Goal: Task Accomplishment & Management: Manage account settings

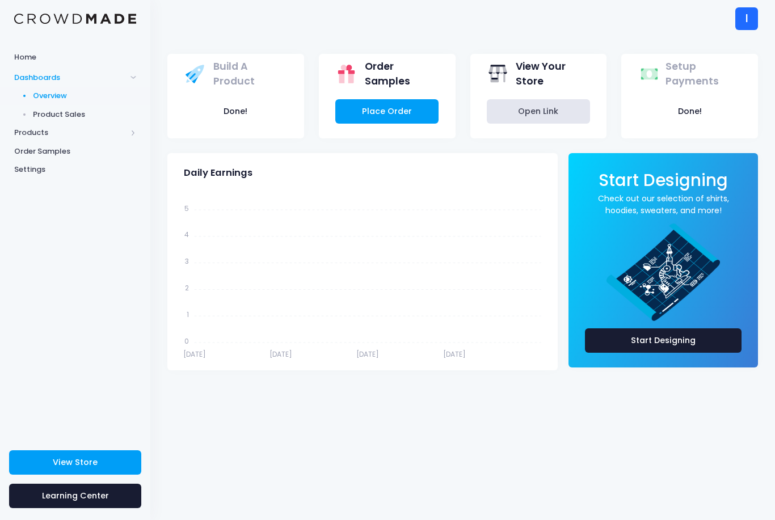
click at [29, 130] on span "Products" at bounding box center [70, 132] width 112 height 11
click at [37, 116] on span "Product Builder" at bounding box center [85, 114] width 104 height 11
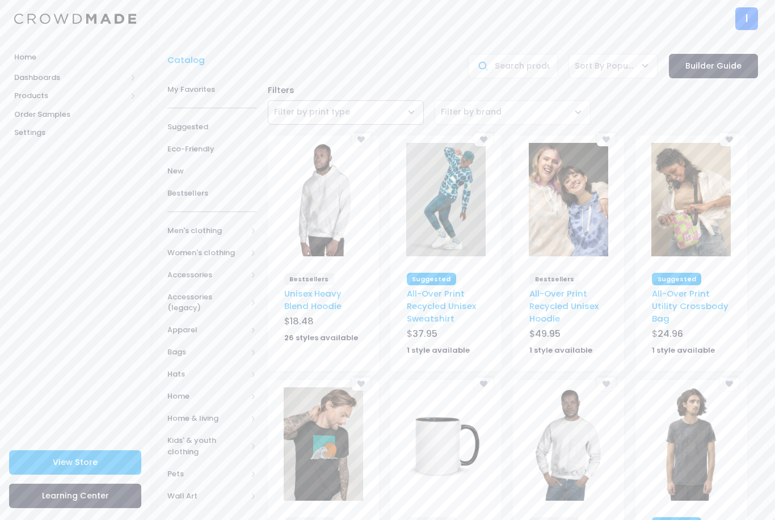
click at [381, 107] on span "Filter by print type" at bounding box center [346, 112] width 156 height 24
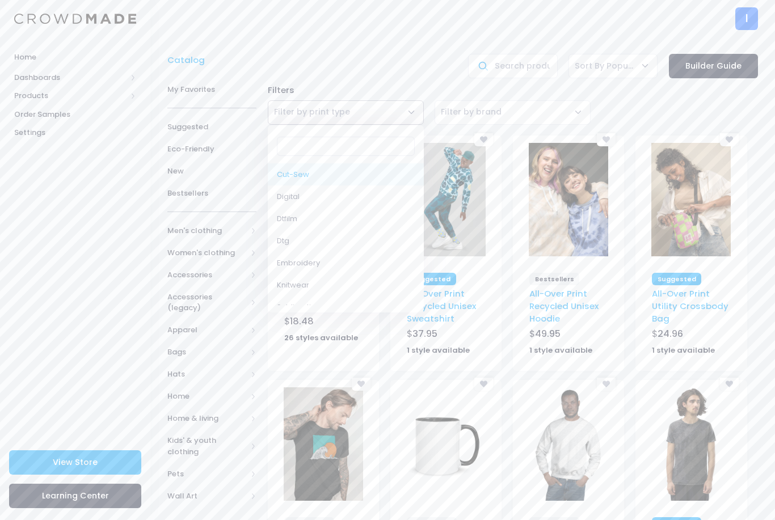
click at [352, 150] on input "Search" at bounding box center [346, 146] width 138 height 19
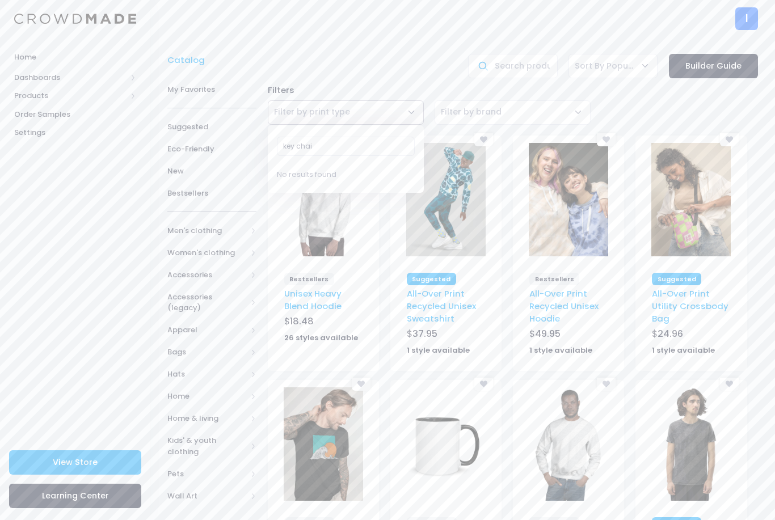
type input "key chain"
click at [176, 276] on span "Accessories" at bounding box center [206, 274] width 79 height 11
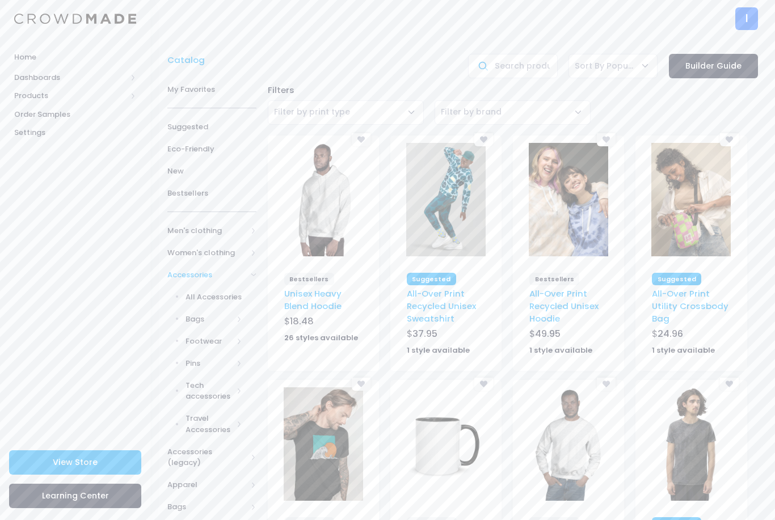
click at [192, 289] on link "All Accessories" at bounding box center [205, 297] width 104 height 22
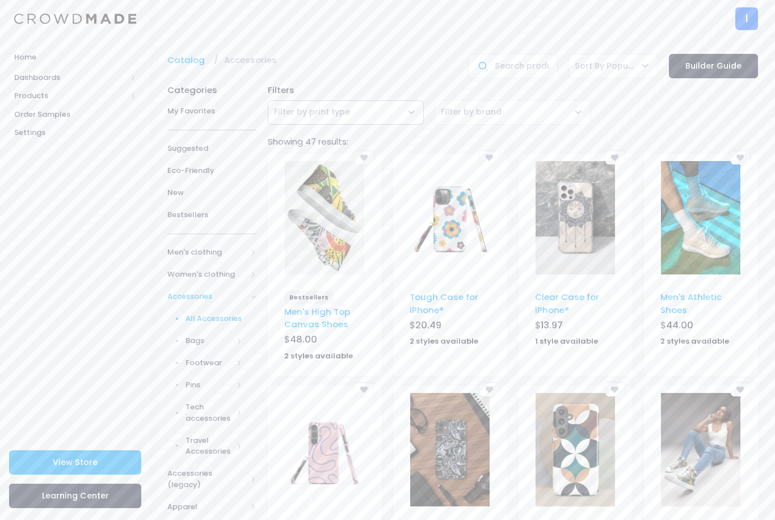
click at [325, 109] on span "Filter by print type" at bounding box center [312, 111] width 76 height 11
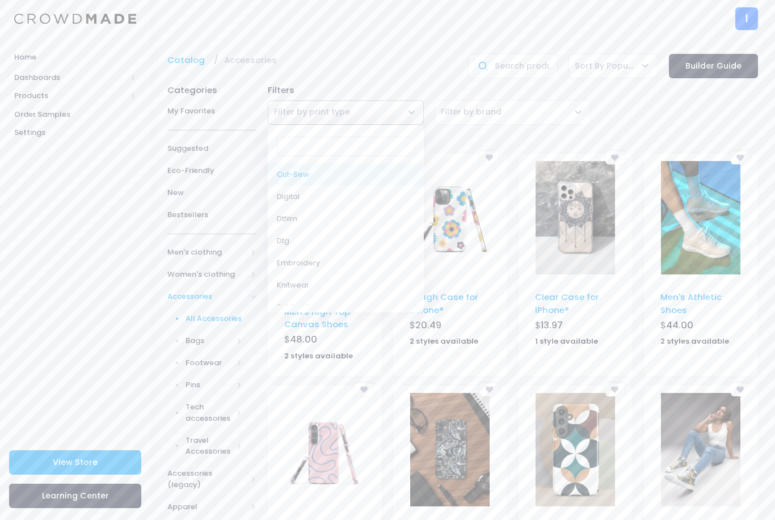
scroll to position [-1, 0]
click at [303, 151] on input "Search" at bounding box center [346, 146] width 138 height 19
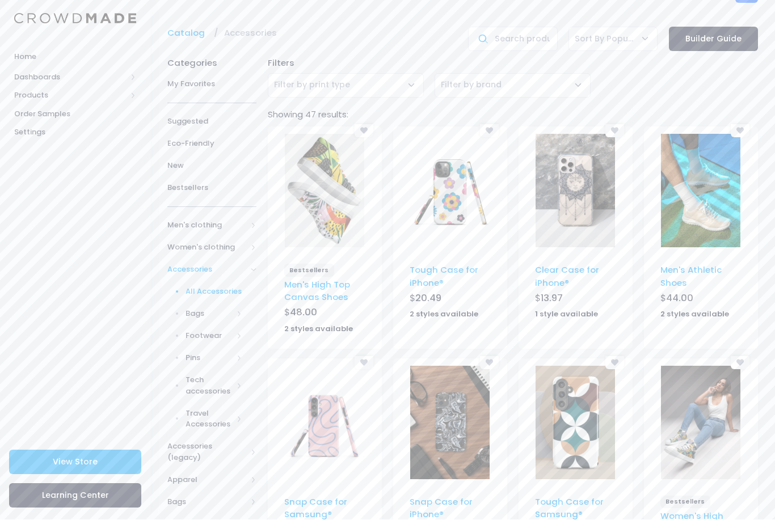
click at [198, 403] on link "Travel Accessories" at bounding box center [205, 419] width 104 height 33
click at [175, 445] on link "All Travel Accessories" at bounding box center [205, 452] width 104 height 33
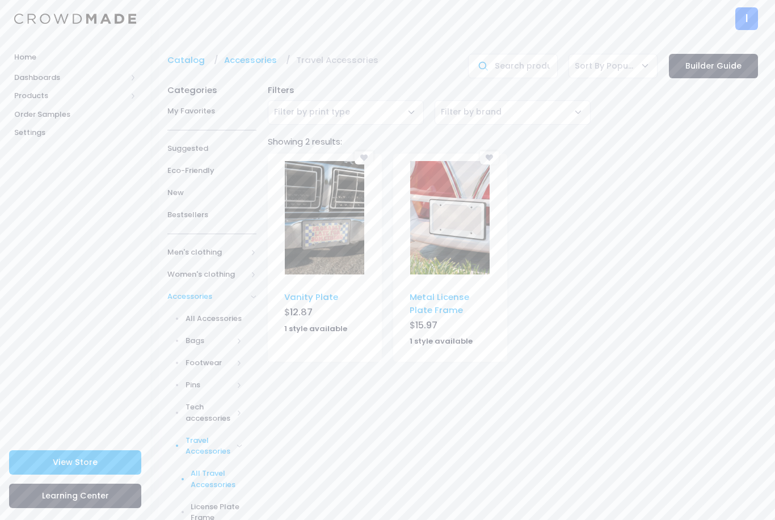
click at [187, 403] on span "Tech accessories" at bounding box center [210, 413] width 48 height 22
click at [198, 424] on link "Tech accessories" at bounding box center [205, 413] width 104 height 33
click at [200, 450] on link "Travel Accessories" at bounding box center [205, 466] width 104 height 33
click at [199, 405] on span "Tech accessories" at bounding box center [210, 413] width 48 height 22
click at [202, 435] on span "All Tech accessories" at bounding box center [217, 446] width 52 height 22
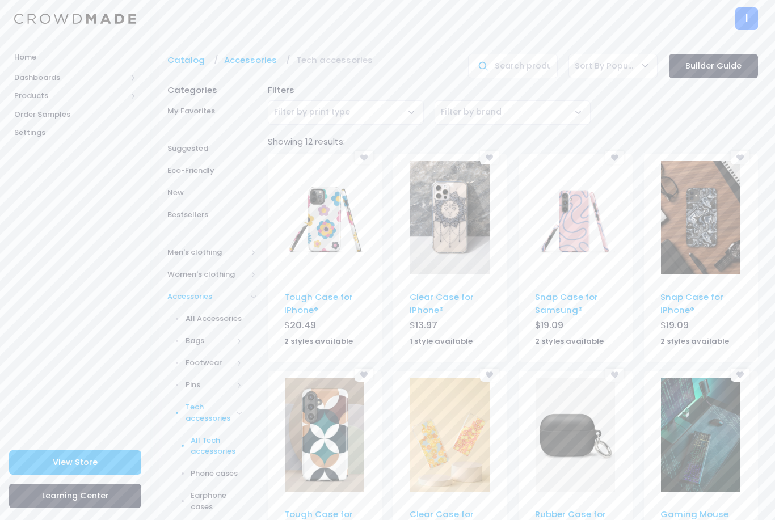
click at [176, 61] on link "Catalog" at bounding box center [188, 60] width 43 height 12
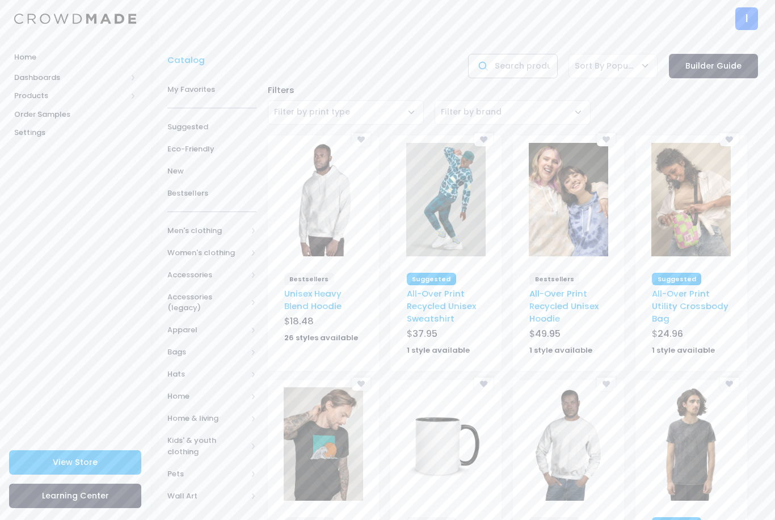
click at [512, 60] on input "text" at bounding box center [512, 66] width 89 height 24
type input "key chain"
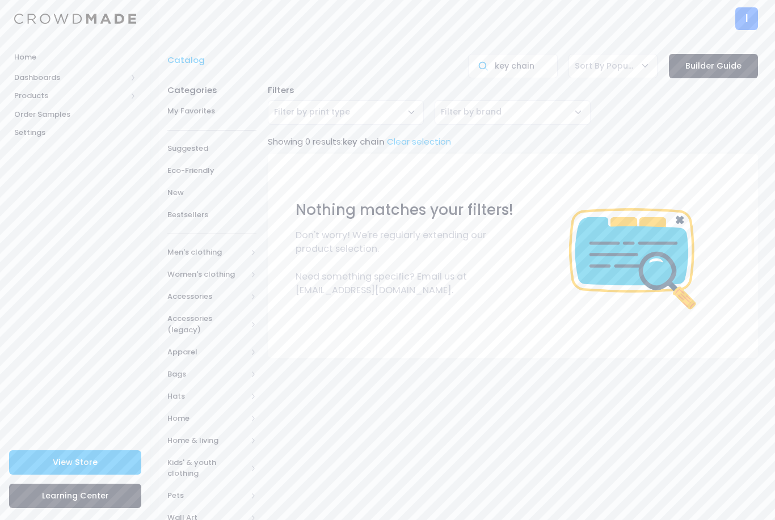
click at [190, 303] on span "Accessories" at bounding box center [211, 297] width 89 height 22
click at [197, 313] on span "All Accessories" at bounding box center [214, 318] width 57 height 11
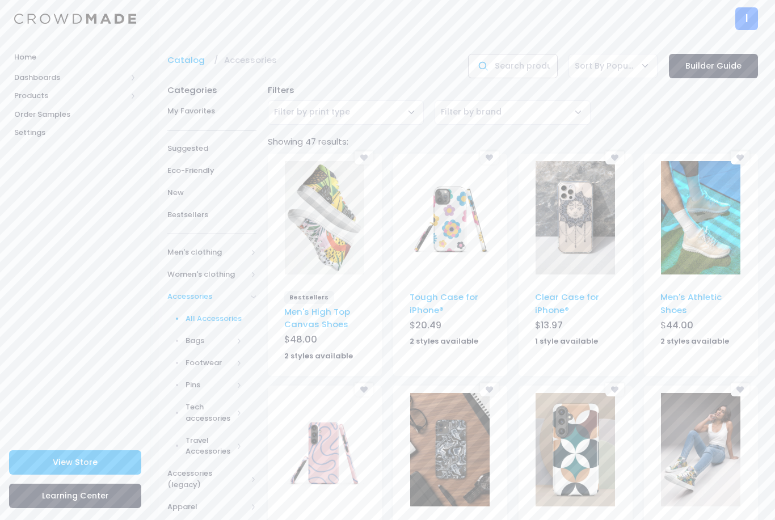
click at [527, 62] on input "text" at bounding box center [512, 66] width 89 height 24
type input "key chain"
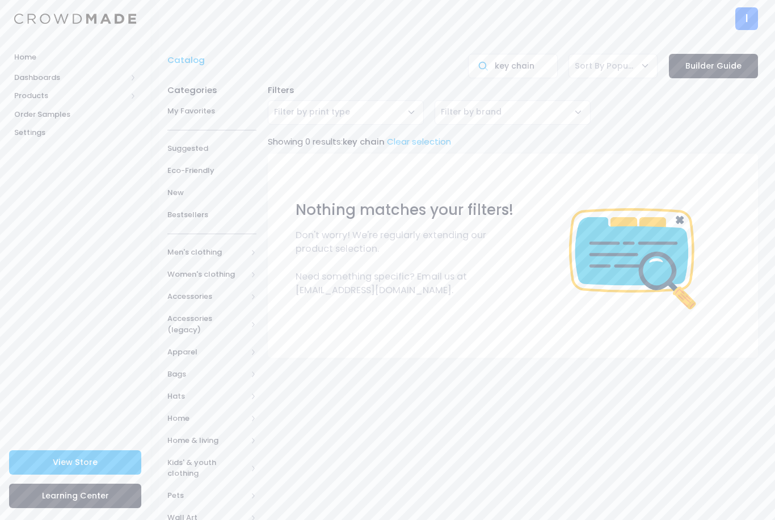
click at [430, 143] on link "Clear selection" at bounding box center [419, 142] width 64 height 12
click at [240, 299] on span "Accessories" at bounding box center [206, 296] width 79 height 11
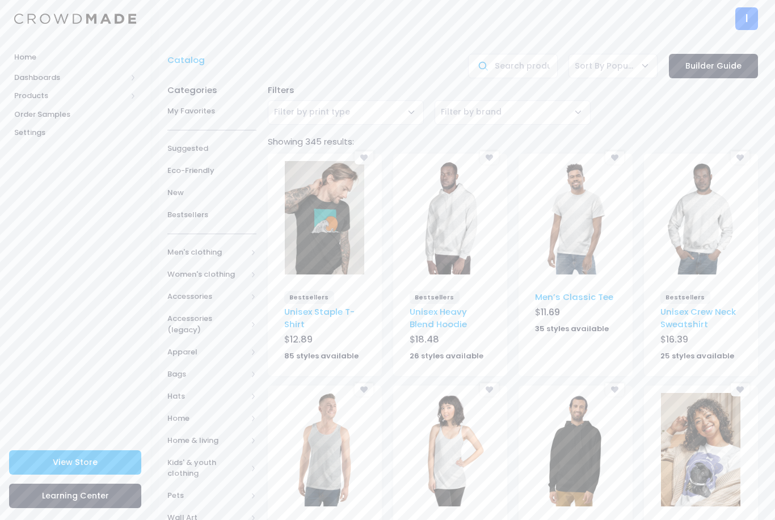
click at [251, 311] on span "Accessories (legacy)" at bounding box center [211, 324] width 89 height 33
click at [247, 315] on span "Accessories (legacy)" at bounding box center [211, 324] width 89 height 33
click at [254, 297] on span at bounding box center [254, 297] width 6 height 6
click at [204, 343] on span "Bags" at bounding box center [210, 340] width 48 height 11
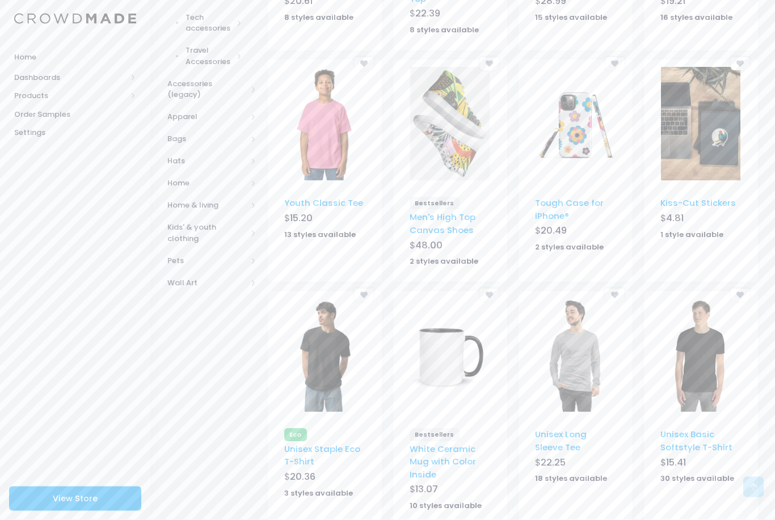
scroll to position [570, 0]
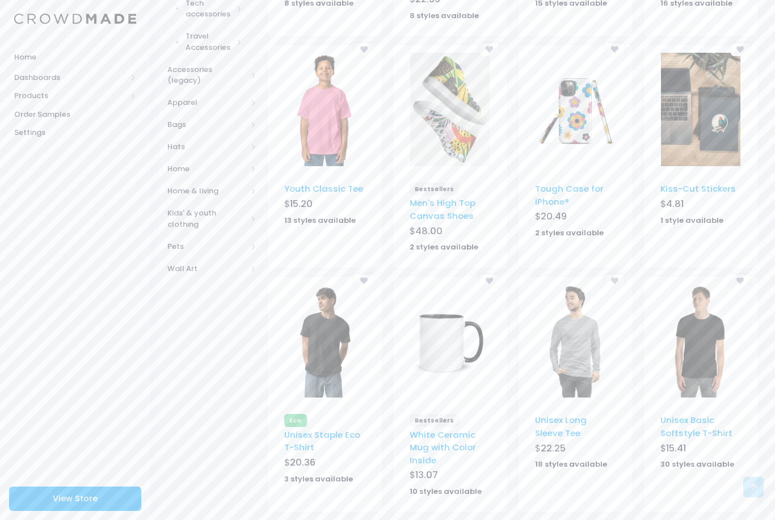
click at [192, 235] on span "Pets" at bounding box center [211, 246] width 89 height 22
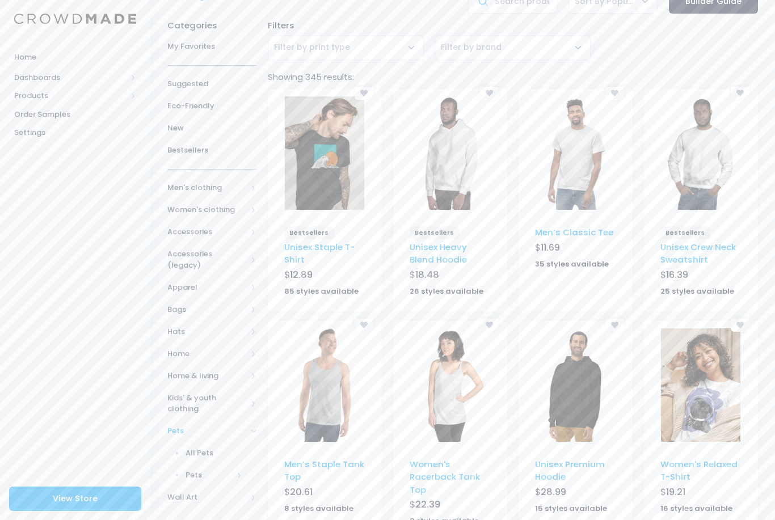
scroll to position [64, 0]
click at [186, 299] on span "Bags" at bounding box center [211, 310] width 89 height 22
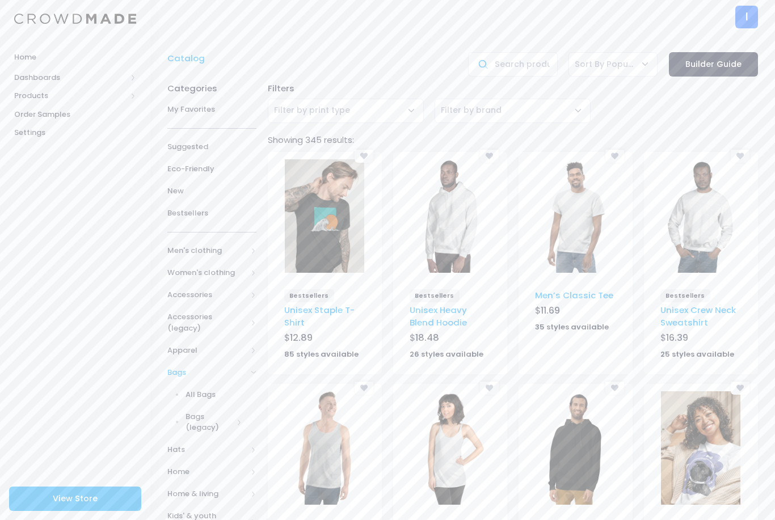
scroll to position [0, 0]
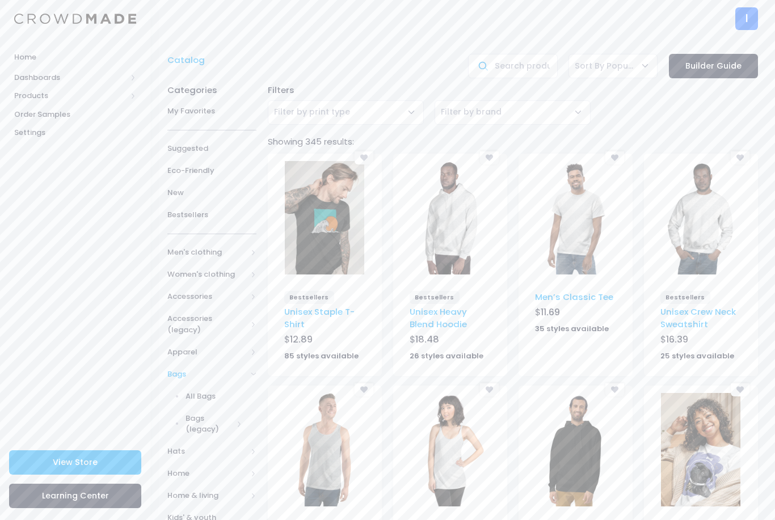
click at [195, 385] on link "All Bags" at bounding box center [205, 396] width 104 height 22
click at [626, 69] on span "Sort By Popular" at bounding box center [605, 66] width 60 height 12
click at [540, 71] on input "text" at bounding box center [512, 66] width 89 height 24
click at [528, 69] on input "text" at bounding box center [512, 66] width 89 height 24
click at [534, 63] on input "text" at bounding box center [512, 66] width 89 height 24
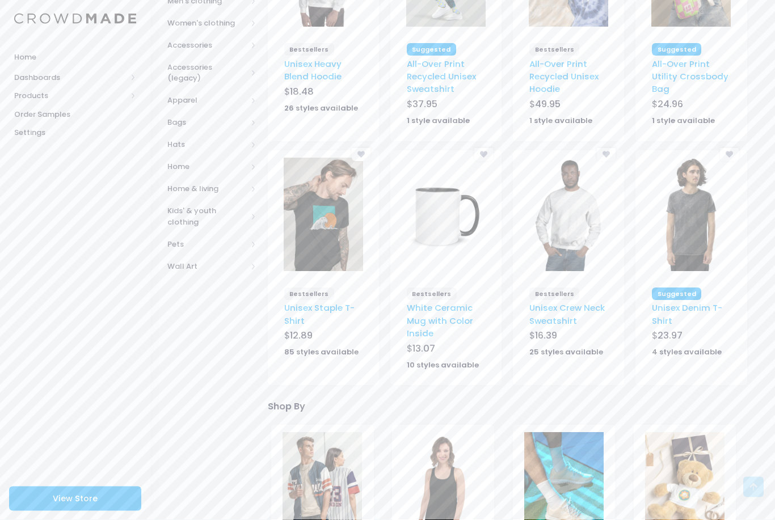
scroll to position [247, 0]
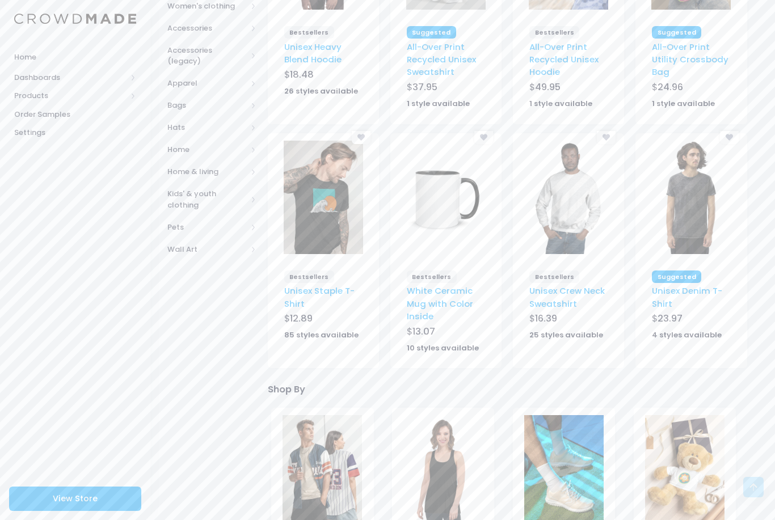
click at [124, 499] on link "View Store" at bounding box center [75, 499] width 132 height 24
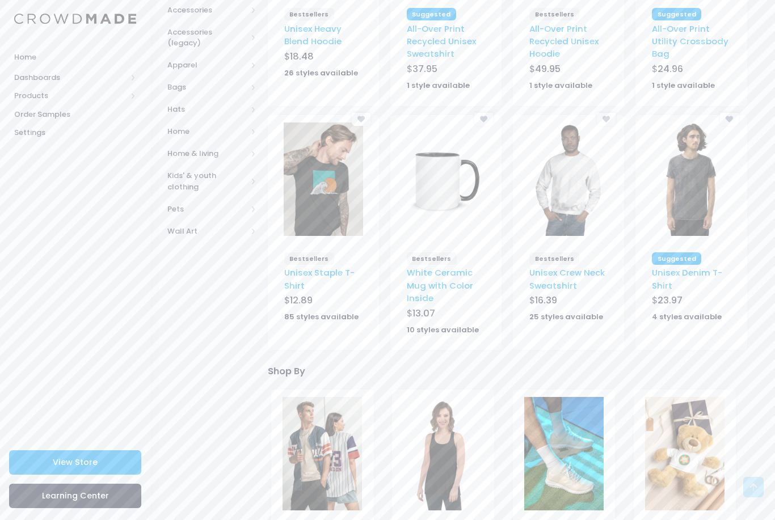
click at [60, 265] on div "Home Dashboards Overview Product Sales Products Product Builder Product Editor …" at bounding box center [75, 239] width 150 height 386
click at [64, 87] on span "Products" at bounding box center [75, 96] width 150 height 19
click at [54, 129] on span "Product Editor" at bounding box center [85, 132] width 104 height 11
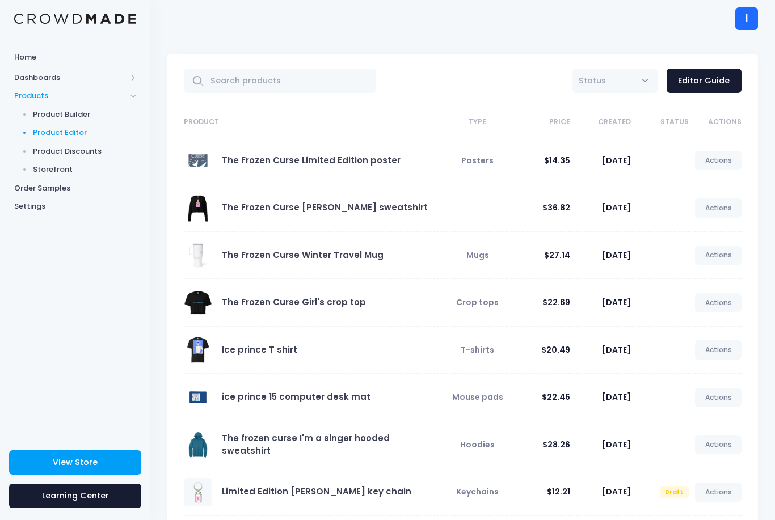
click at [720, 166] on link "Actions" at bounding box center [718, 160] width 47 height 19
click at [700, 185] on link "Edit" at bounding box center [706, 189] width 60 height 20
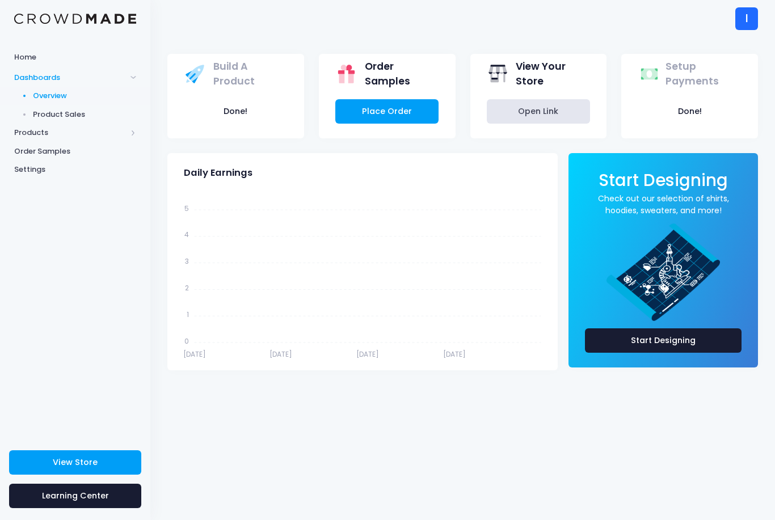
click at [123, 121] on link "Product Sales" at bounding box center [75, 114] width 150 height 19
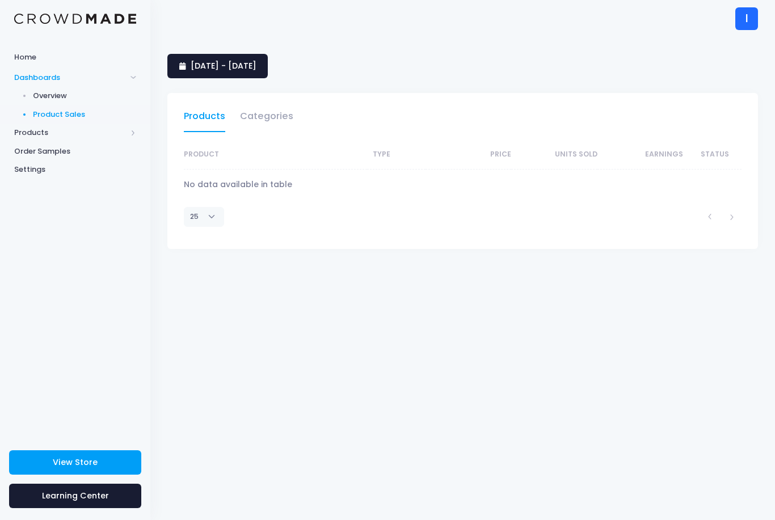
select select "25"
click at [137, 136] on span "Products" at bounding box center [75, 133] width 150 height 19
click at [92, 109] on span "Product Builder" at bounding box center [85, 114] width 104 height 11
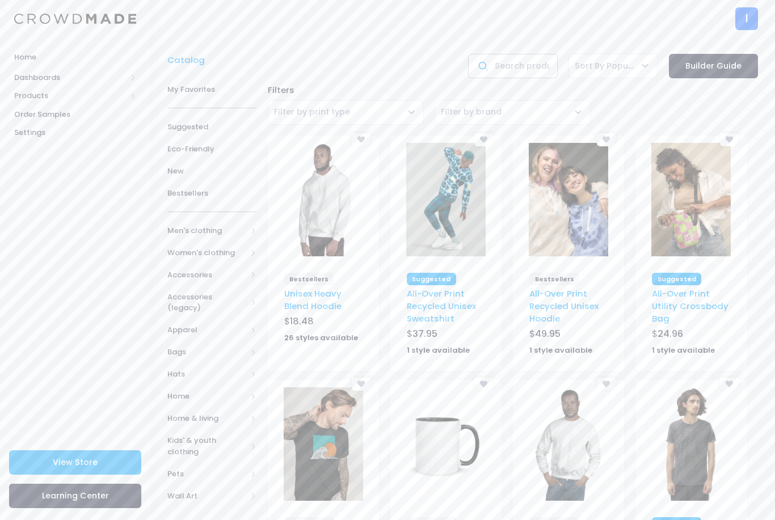
click at [536, 69] on input "text" at bounding box center [512, 66] width 89 height 24
type input "keychain"
click at [316, 105] on span "Filter by print type" at bounding box center [346, 112] width 156 height 24
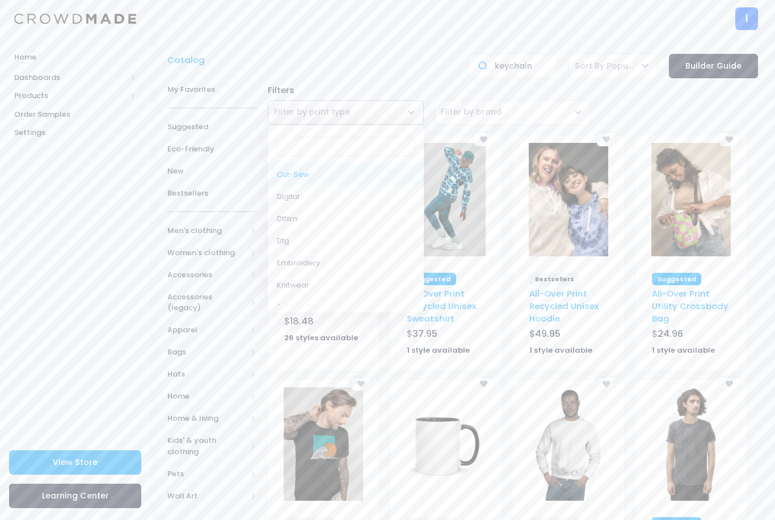
click at [536, 111] on span "Filter by brand" at bounding box center [513, 112] width 156 height 24
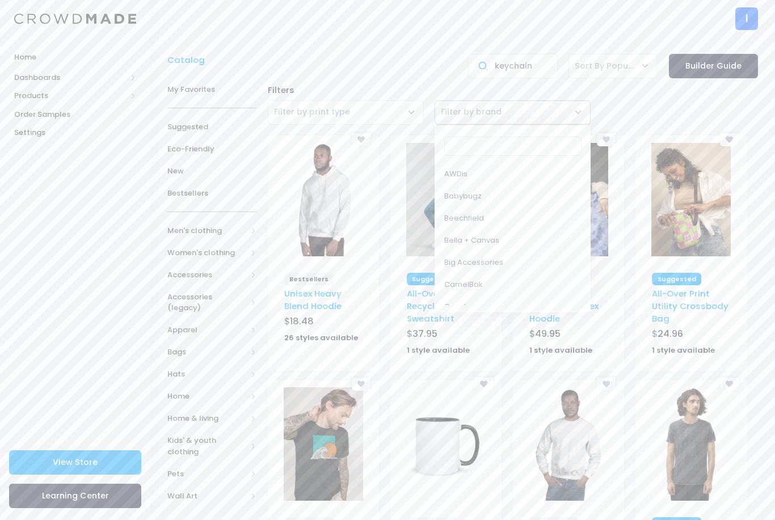
scroll to position [97, 0]
click at [642, 117] on div "Filters Cut-Sew Digital Dtfilm Dtg Embroidery Knitwear Sublimation Uv Filter by…" at bounding box center [513, 104] width 502 height 52
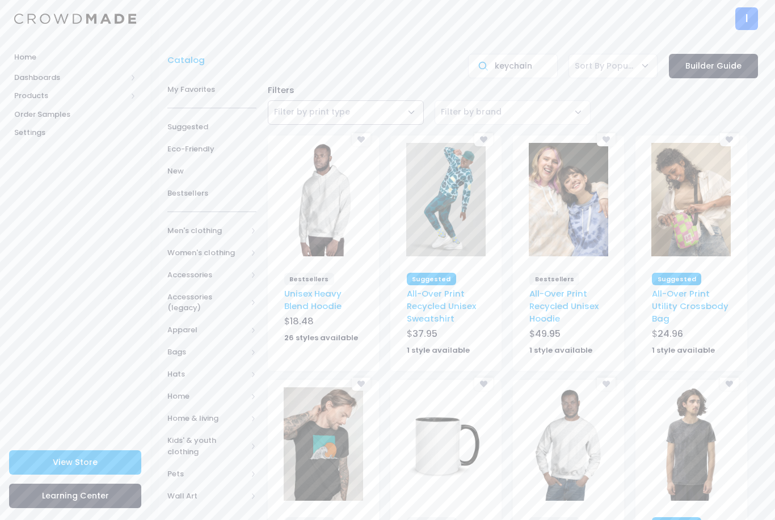
click at [296, 125] on span "Filter by print type" at bounding box center [346, 112] width 156 height 24
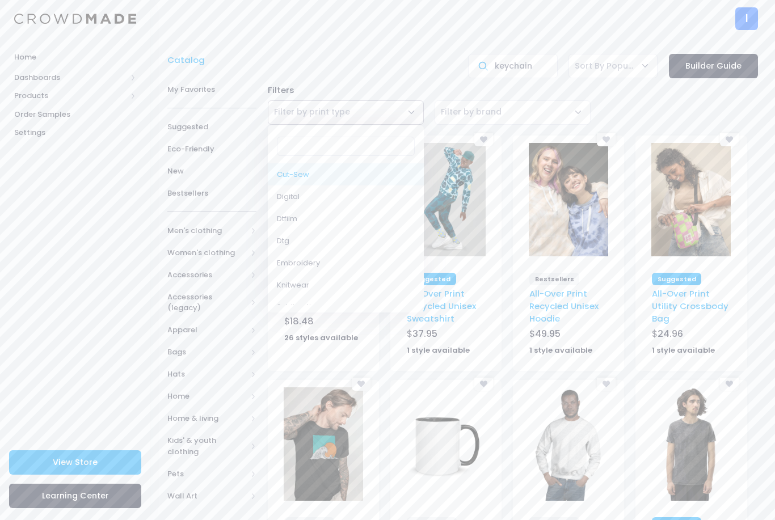
select select "CUT-SEW"
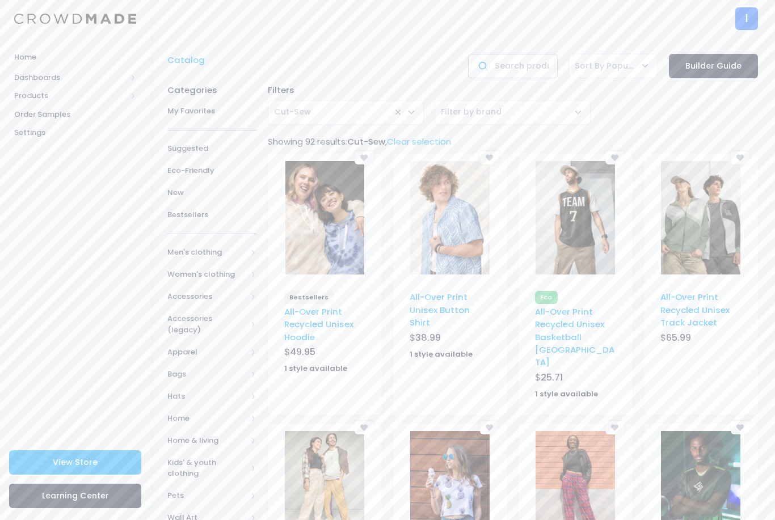
click at [528, 65] on input "text" at bounding box center [512, 66] width 89 height 24
select select
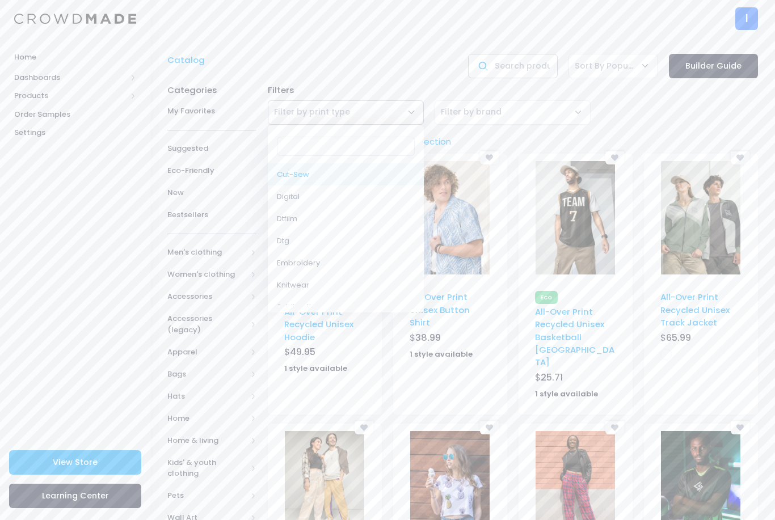
click at [526, 71] on input "text" at bounding box center [512, 66] width 89 height 24
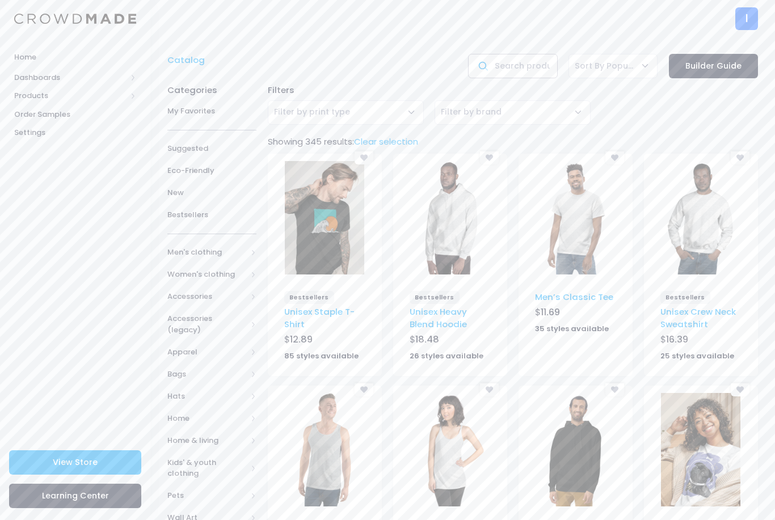
click at [536, 64] on input "text" at bounding box center [512, 66] width 89 height 24
type input "key chain"
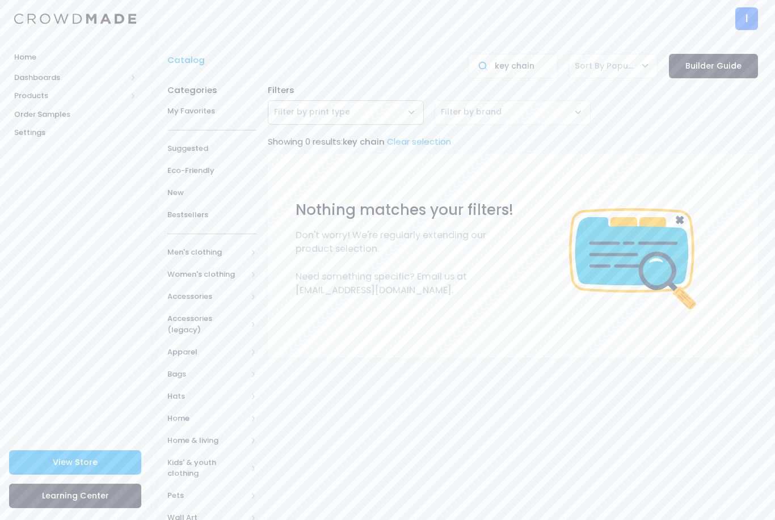
click at [418, 103] on span "Filter by print type" at bounding box center [346, 112] width 156 height 24
select select "DIGITAL"
click at [567, 116] on span "Filter by brand" at bounding box center [513, 112] width 156 height 24
click at [406, 112] on span "× Digital" at bounding box center [346, 112] width 156 height 24
select select
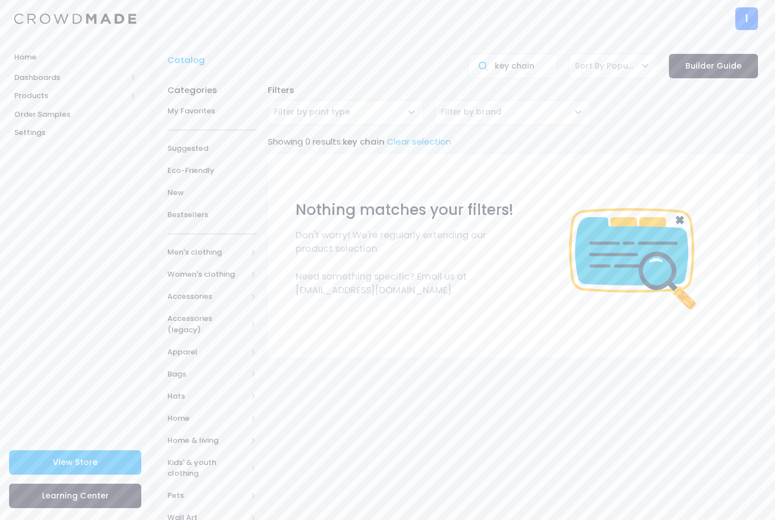
click at [215, 293] on span "Accessories" at bounding box center [206, 296] width 79 height 11
click at [208, 338] on span "Bags" at bounding box center [210, 340] width 48 height 11
click at [216, 367] on link "All Bags" at bounding box center [205, 363] width 104 height 22
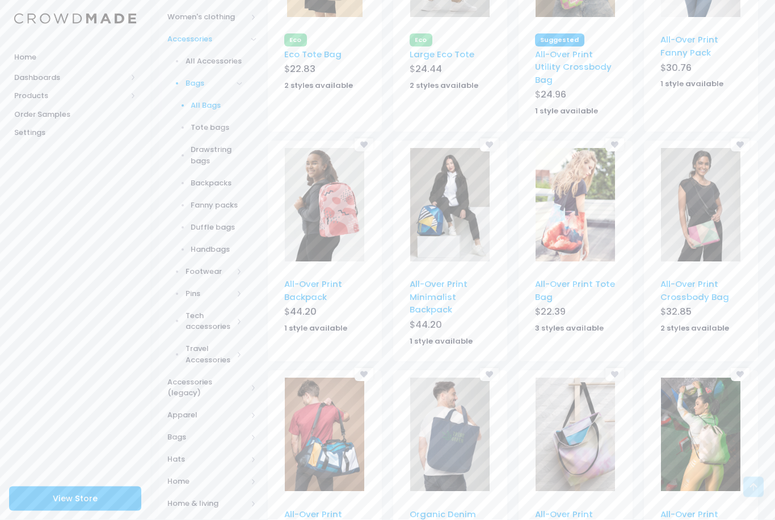
scroll to position [255, 0]
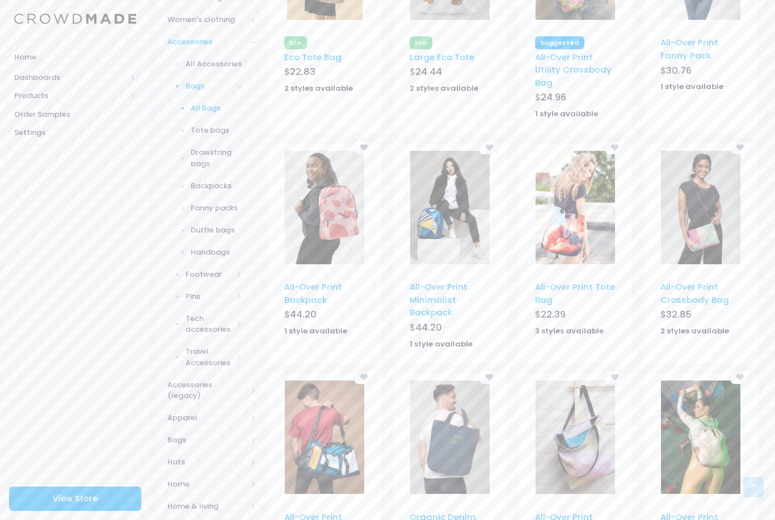
click at [183, 285] on link "Pins" at bounding box center [205, 296] width 104 height 22
click at [222, 147] on span "All Pins" at bounding box center [217, 152] width 52 height 11
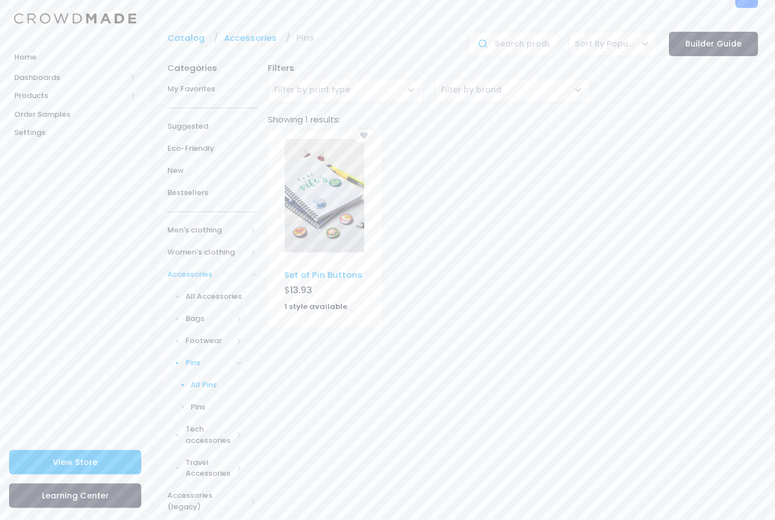
scroll to position [23, 0]
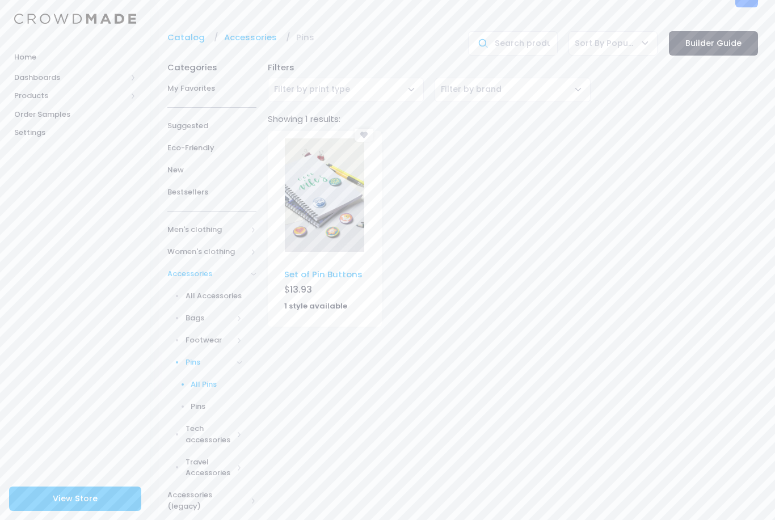
click at [238, 437] on link "Tech accessories" at bounding box center [205, 434] width 104 height 33
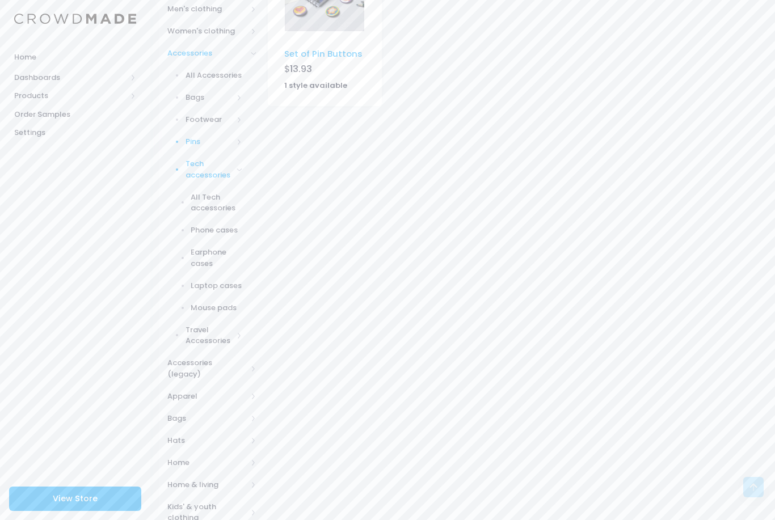
scroll to position [258, 0]
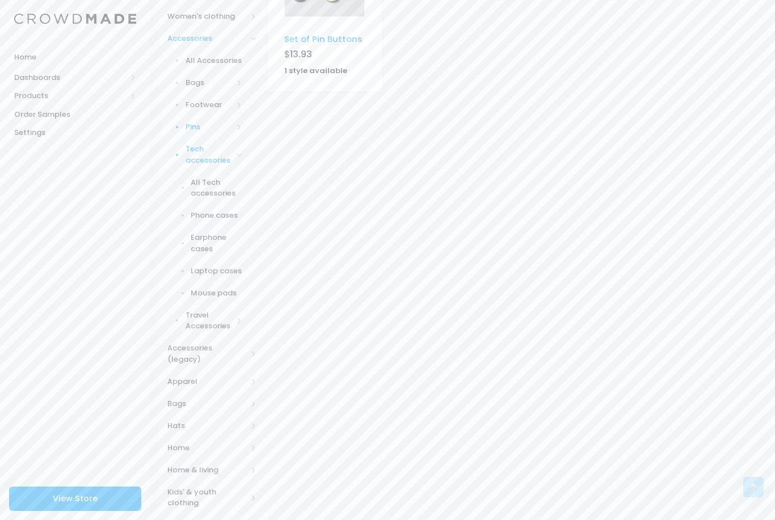
click at [260, 520] on div "Categories My Favorites Suggested Eco-Friendly New Bestsellers Men's clothing A…" at bounding box center [212, 189] width 100 height 739
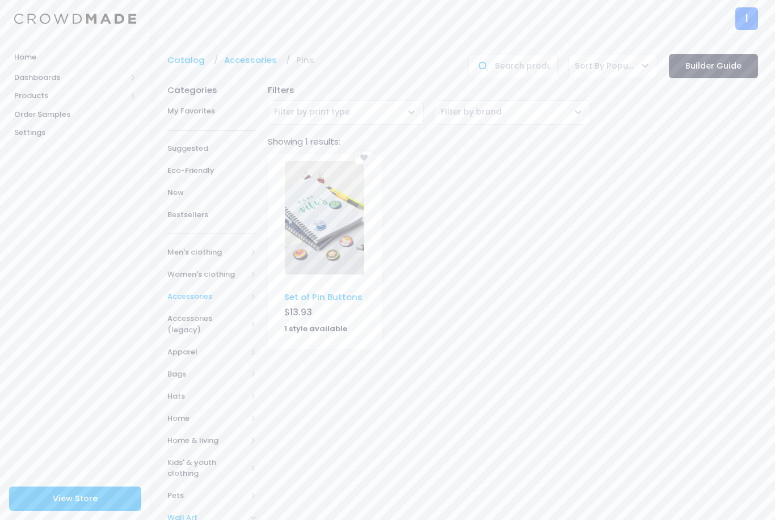
scroll to position [18, 0]
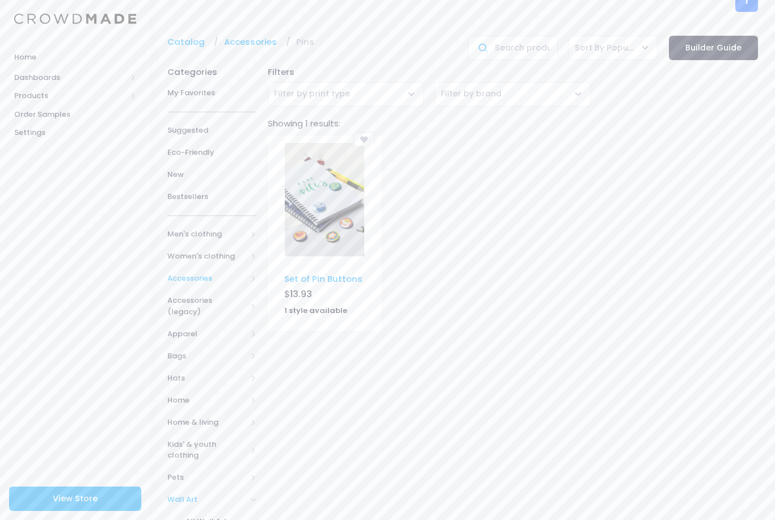
click at [261, 460] on div "Categories My Favorites Suggested Eco-Friendly New Bestsellers Men's clothing A…" at bounding box center [212, 307] width 100 height 495
click at [262, 459] on div "Categories My Favorites Suggested Eco-Friendly New Bestsellers Men's clothing A…" at bounding box center [212, 307] width 100 height 495
click at [256, 433] on span "Kids' & youth clothing" at bounding box center [211, 449] width 89 height 33
click at [258, 407] on div "Categories My Favorites Suggested Eco-Friendly New Bestsellers Men's clothing A…" at bounding box center [212, 313] width 100 height 506
click at [256, 411] on span "Home & living" at bounding box center [211, 422] width 89 height 22
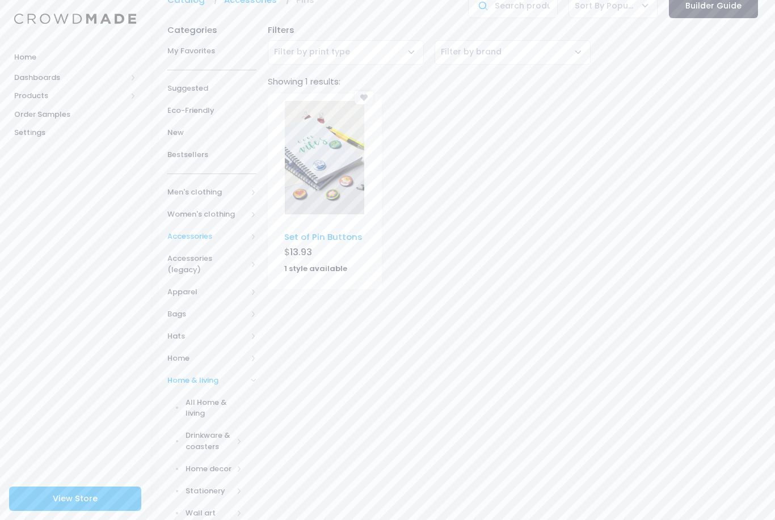
scroll to position [54, 0]
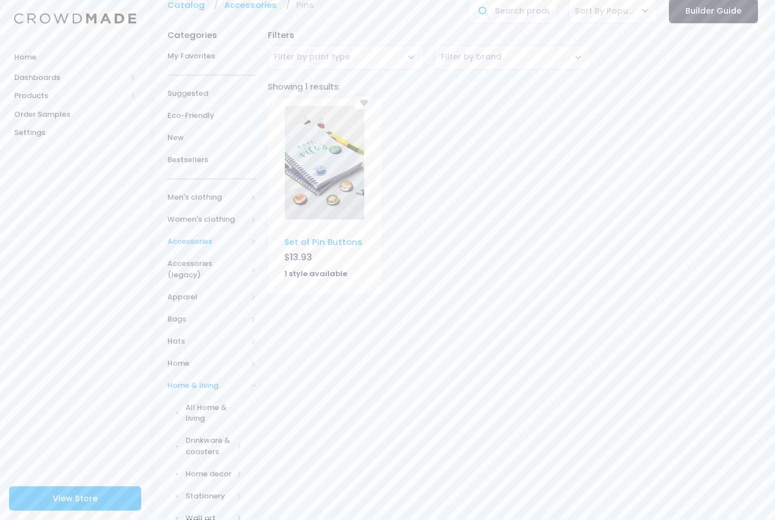
click at [242, 516] on span at bounding box center [240, 519] width 6 height 6
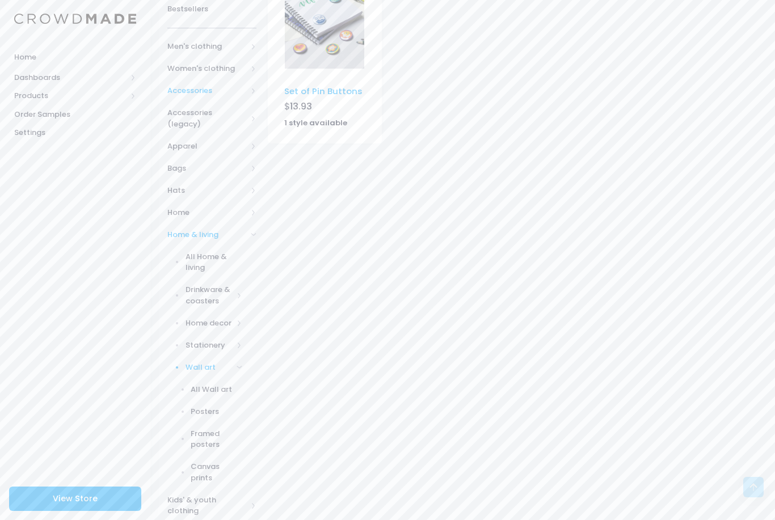
scroll to position [206, 0]
click at [210, 406] on span "Posters" at bounding box center [217, 411] width 52 height 11
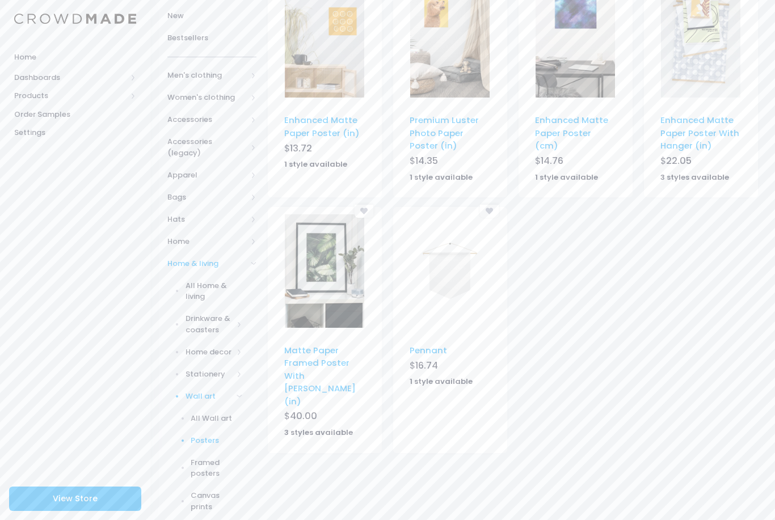
scroll to position [214, 0]
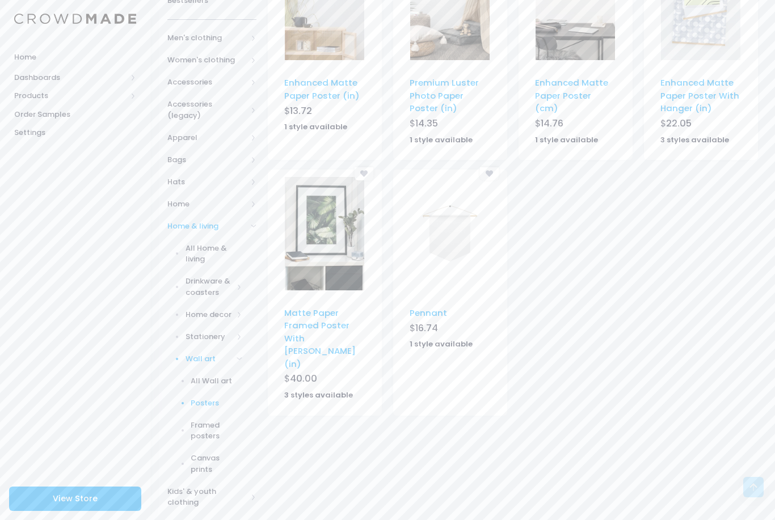
click at [242, 311] on span at bounding box center [240, 314] width 6 height 6
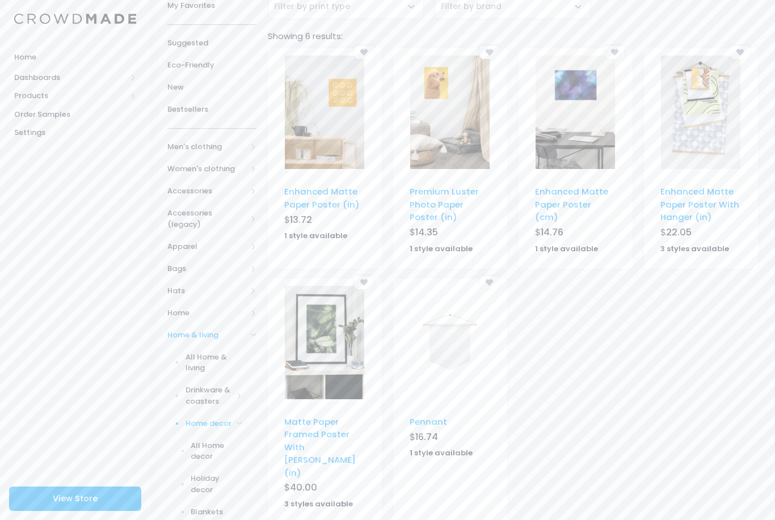
click at [234, 380] on link "Drinkware & coasters" at bounding box center [205, 396] width 104 height 33
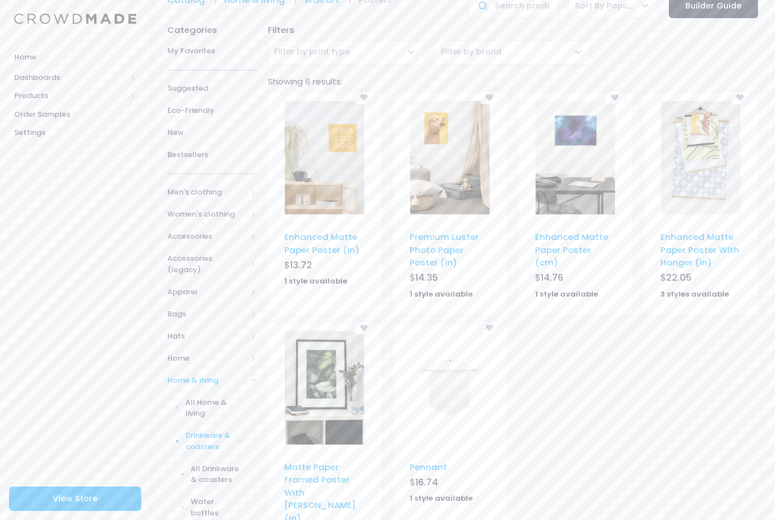
scroll to position [57, 0]
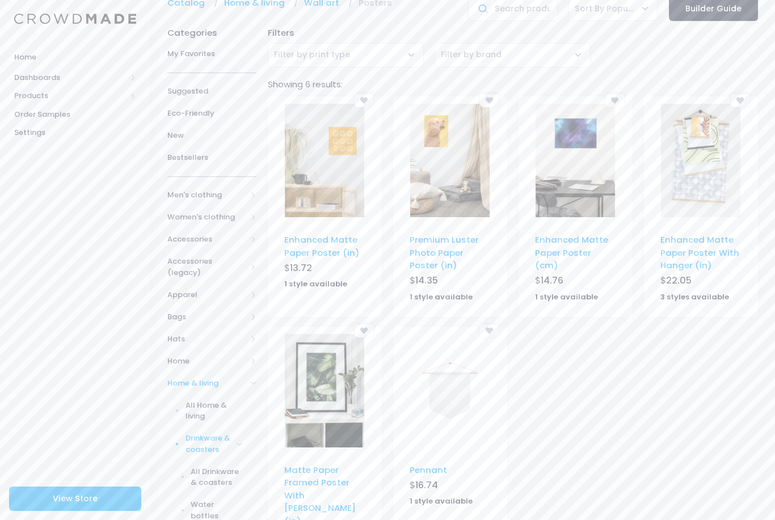
click at [254, 350] on span "Home" at bounding box center [211, 361] width 89 height 22
click at [259, 242] on div "Categories My Favorites [GEOGRAPHIC_DATA] Eco-Friendly New Bestsellers Men's cl…" at bounding box center [212, 307] width 100 height 572
click at [258, 237] on div "Categories My Favorites [GEOGRAPHIC_DATA] Eco-Friendly New Bestsellers Men's cl…" at bounding box center [212, 307] width 100 height 572
click at [255, 234] on span "Accessories" at bounding box center [211, 240] width 89 height 22
click at [243, 391] on link "Travel Accessories" at bounding box center [205, 388] width 104 height 33
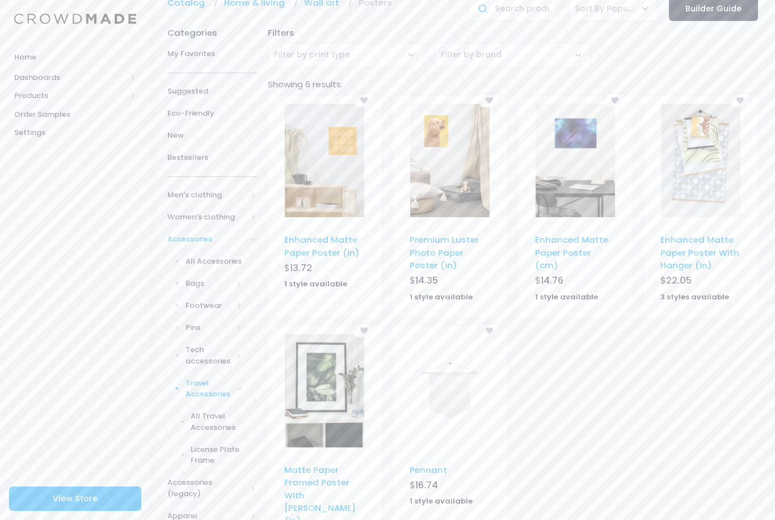
click at [248, 353] on link "Tech accessories" at bounding box center [205, 355] width 104 height 33
click at [247, 332] on link "Pins" at bounding box center [205, 328] width 104 height 22
click at [251, 292] on link "Bags" at bounding box center [205, 284] width 104 height 22
